Goal: Transaction & Acquisition: Purchase product/service

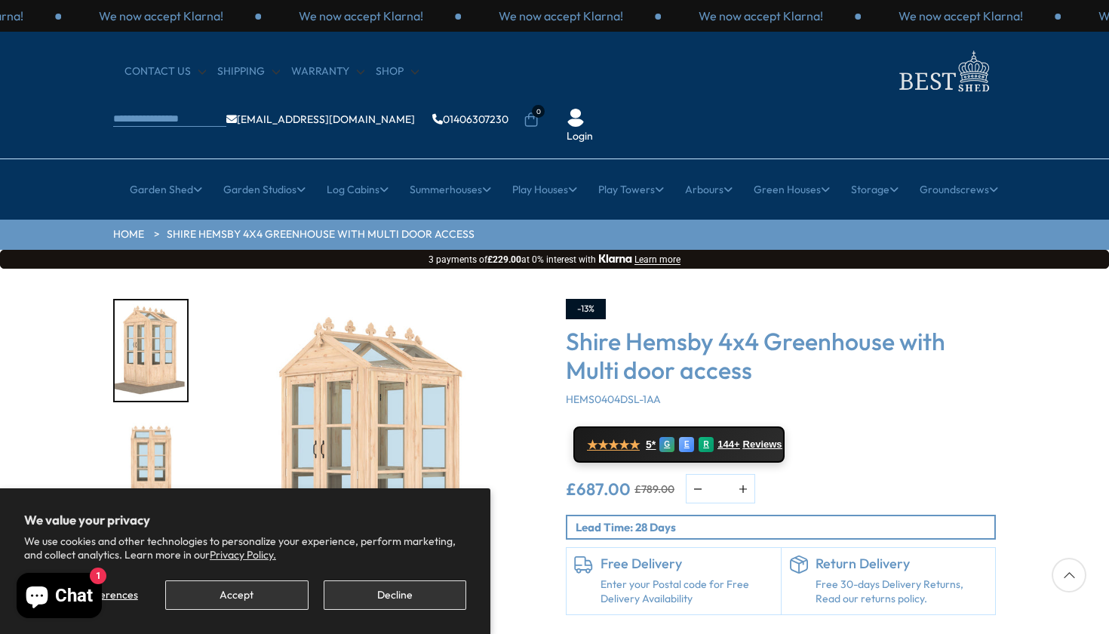
click at [435, 599] on button "Decline" at bounding box center [395, 594] width 143 height 29
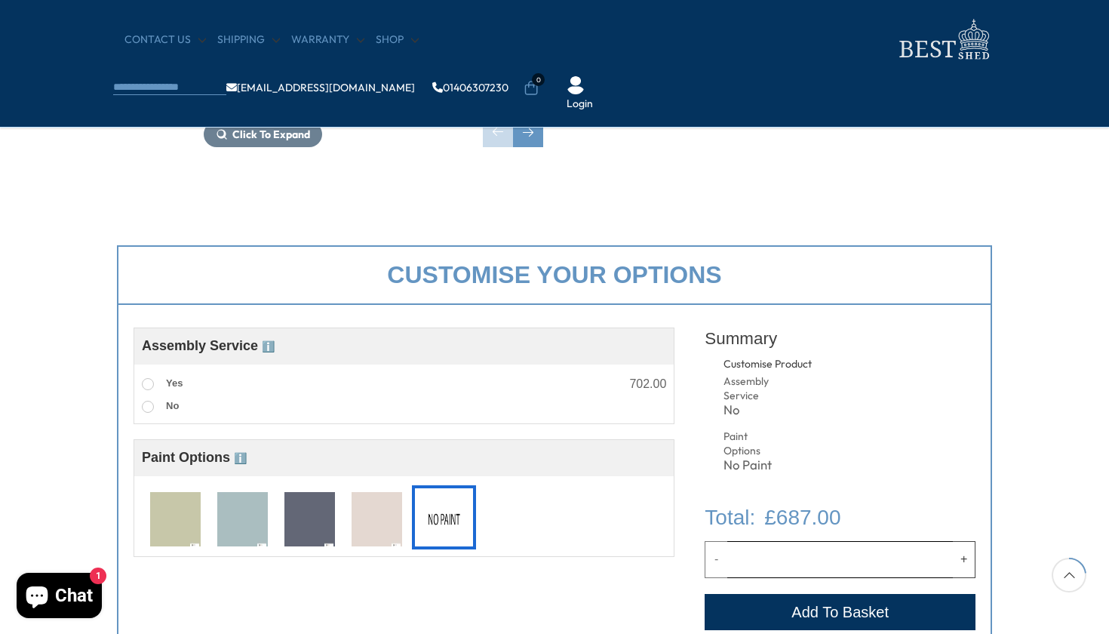
scroll to position [426, 0]
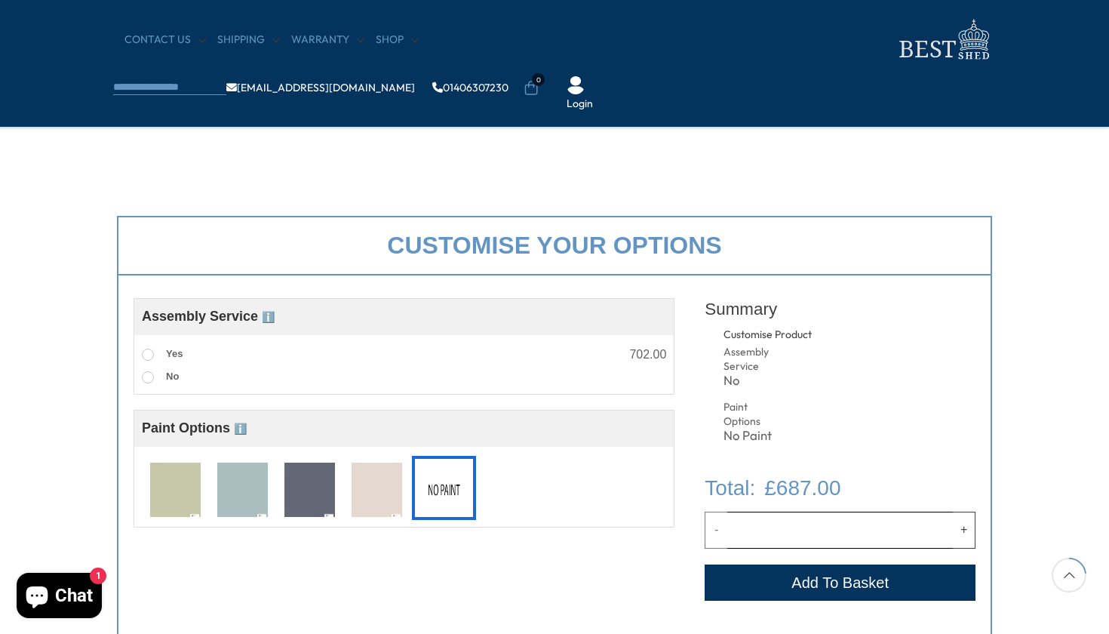
click at [223, 490] on img at bounding box center [242, 491] width 51 height 56
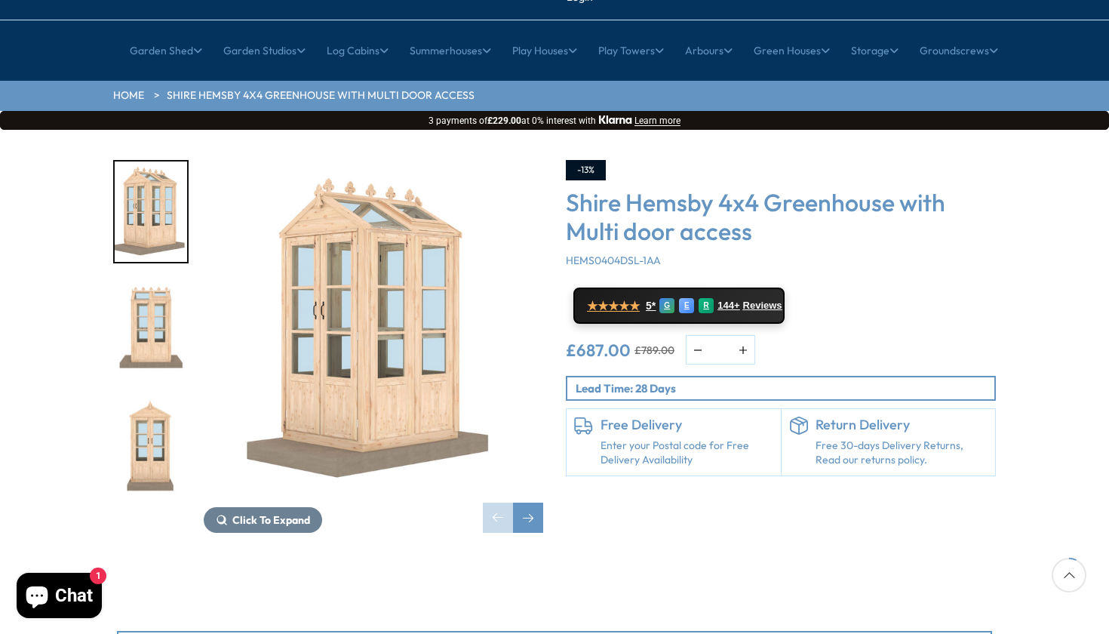
scroll to position [142, 0]
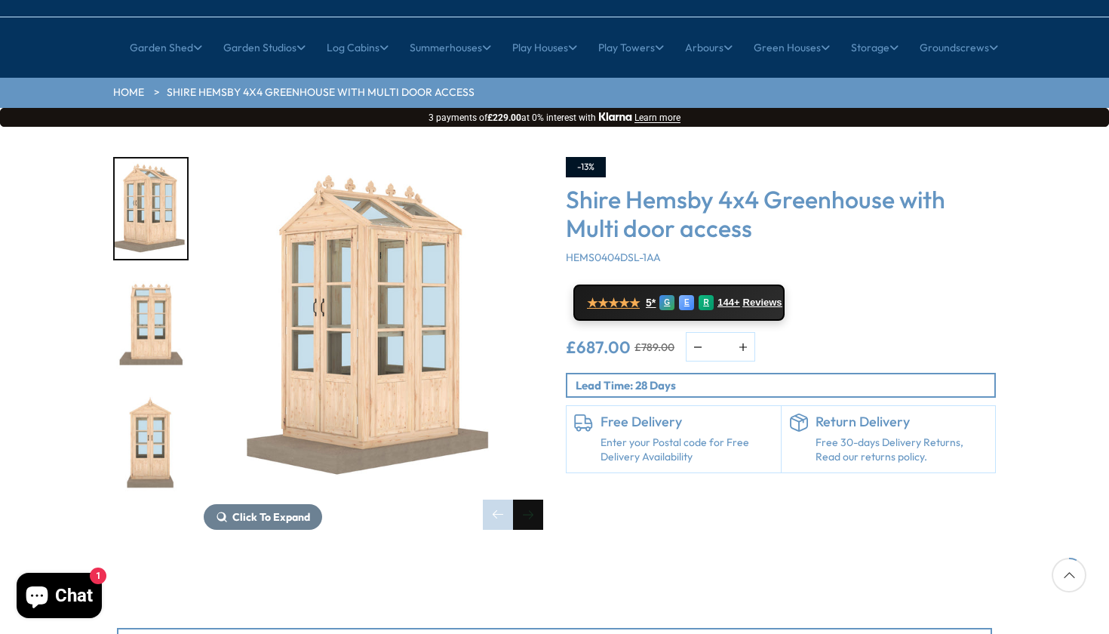
click at [537, 500] on div "Next slide" at bounding box center [528, 515] width 30 height 30
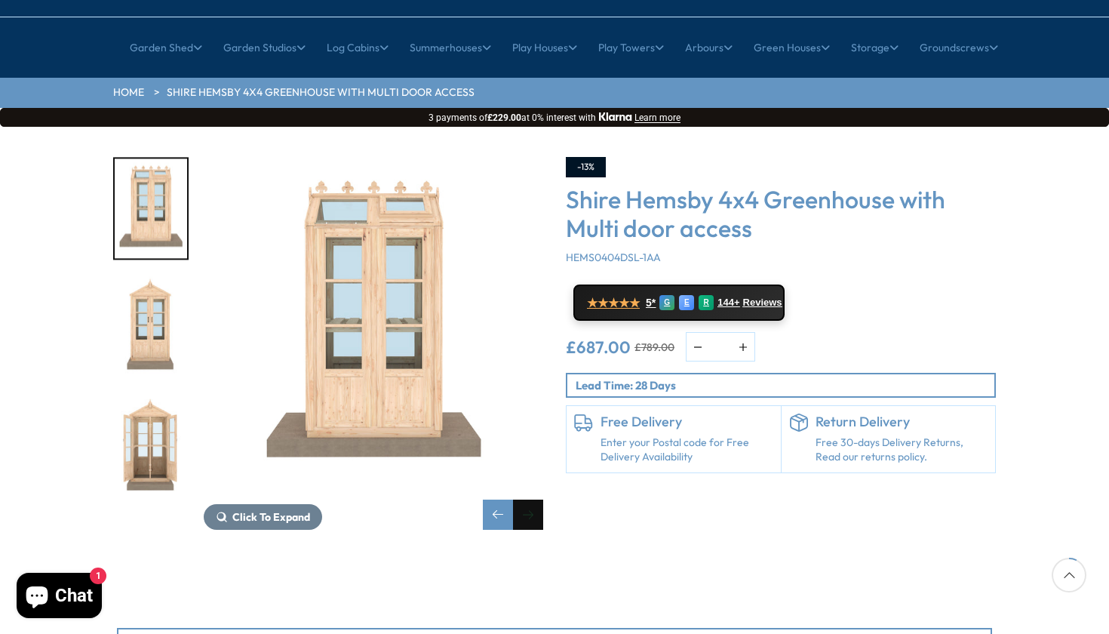
click at [537, 500] on div "Next slide" at bounding box center [528, 515] width 30 height 30
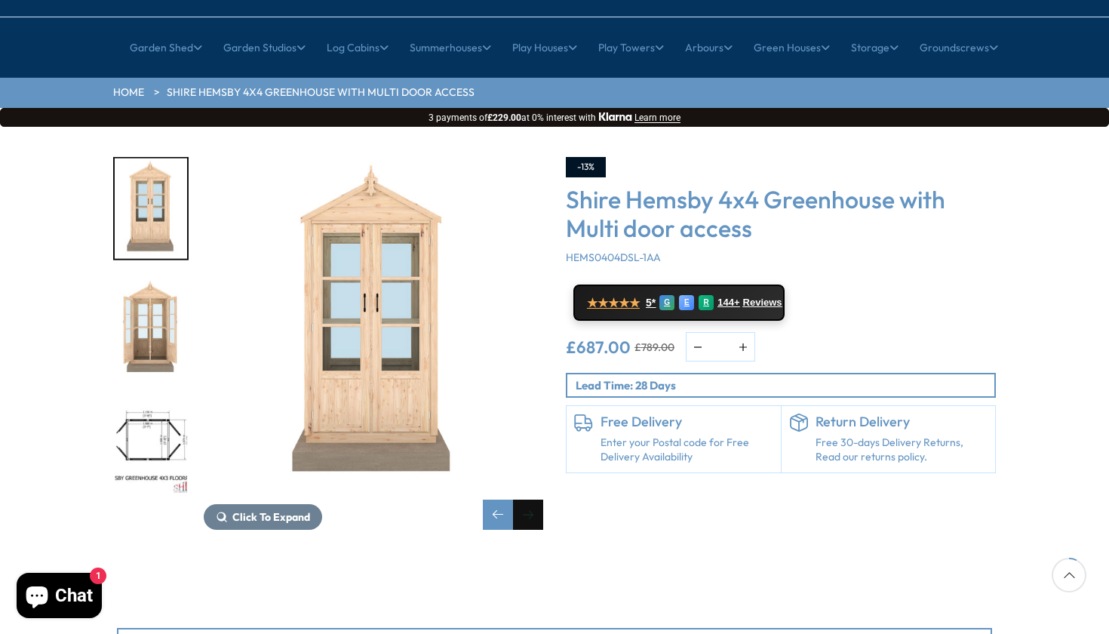
click at [537, 500] on div "Next slide" at bounding box center [528, 515] width 30 height 30
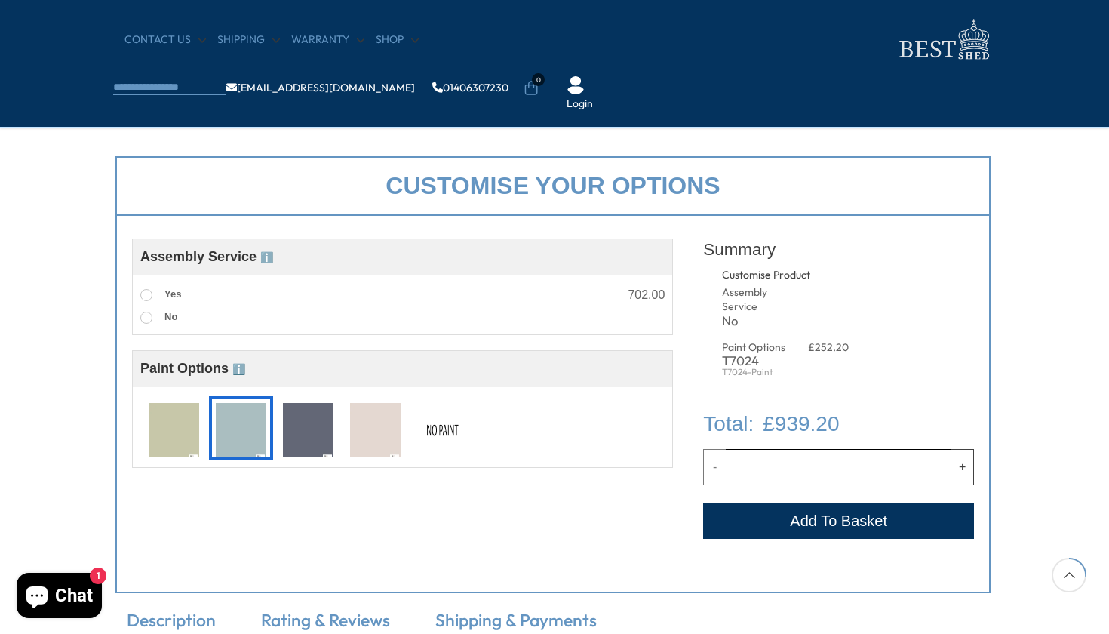
scroll to position [483, 2]
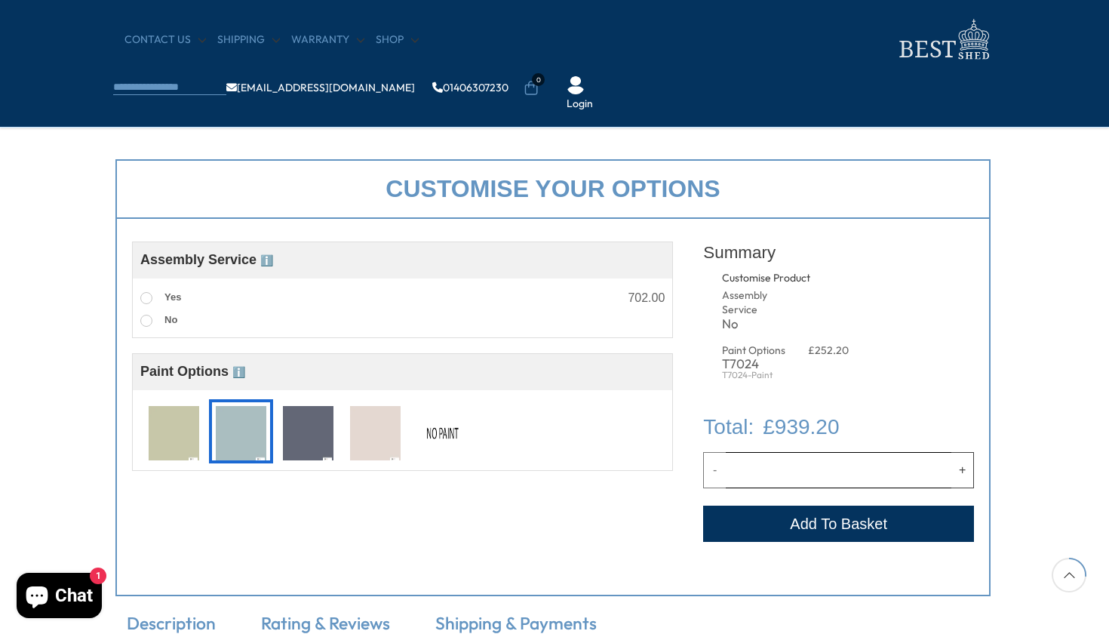
click at [368, 442] on img at bounding box center [375, 434] width 51 height 56
click at [367, 440] on img at bounding box center [375, 434] width 51 height 56
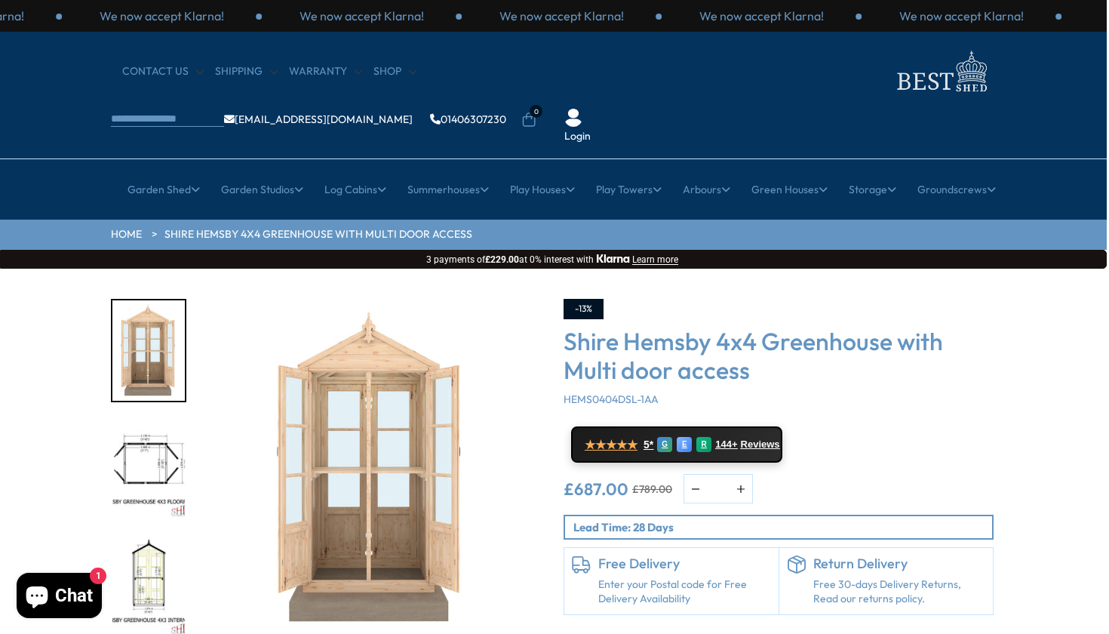
scroll to position [0, 2]
click at [152, 419] on img "5 / 7" at bounding box center [148, 469] width 72 height 100
